Goal: Find specific page/section: Find specific page/section

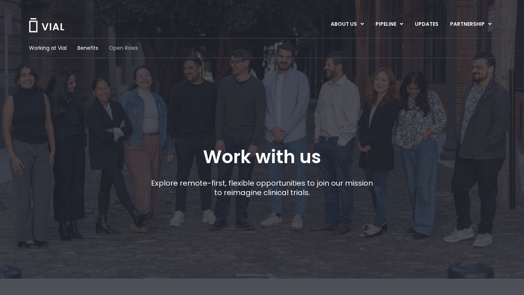
click at [121, 45] on span "Open Roles" at bounding box center [123, 48] width 29 height 8
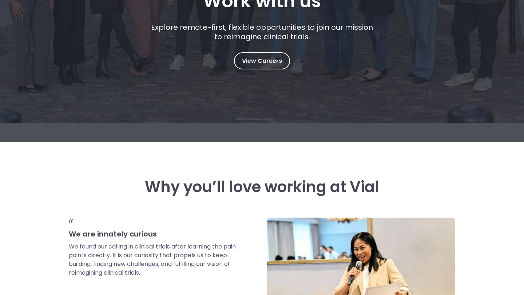
scroll to position [131, 0]
